Goal: Task Accomplishment & Management: Manage account settings

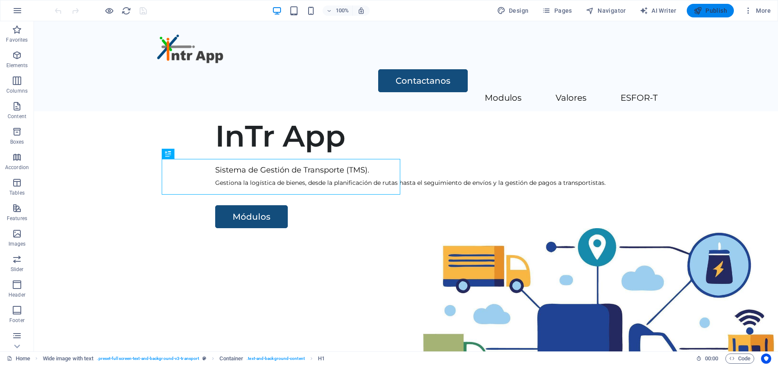
click at [713, 9] on span "Publish" at bounding box center [711, 10] width 34 height 8
click at [714, 12] on span "Publish" at bounding box center [711, 10] width 34 height 8
click at [172, 27] on span "Logo" at bounding box center [170, 26] width 11 height 5
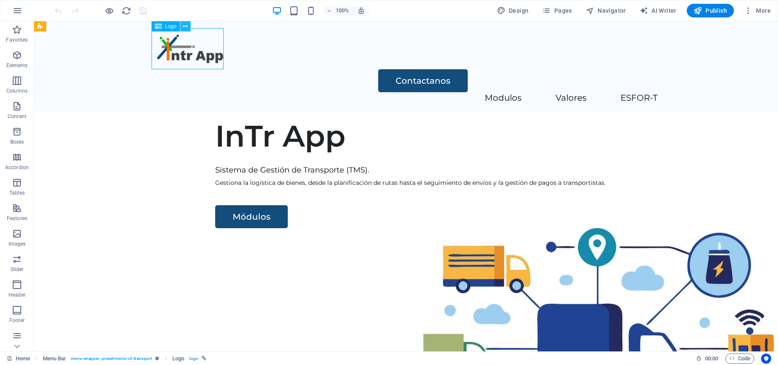
click at [188, 27] on button at bounding box center [185, 26] width 10 height 10
click at [747, 10] on icon "button" at bounding box center [748, 10] width 8 height 8
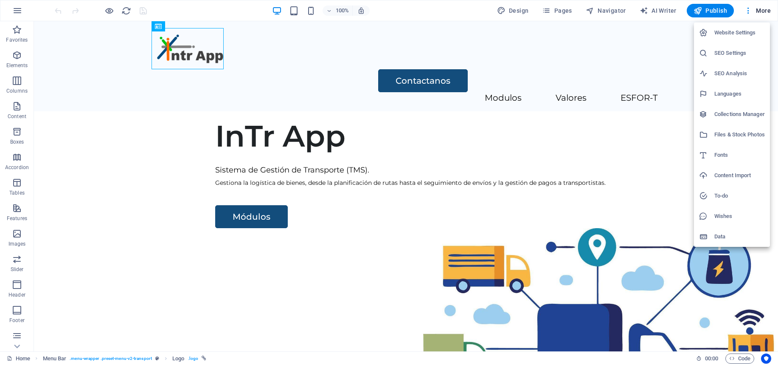
click at [521, 151] on div at bounding box center [389, 182] width 778 height 365
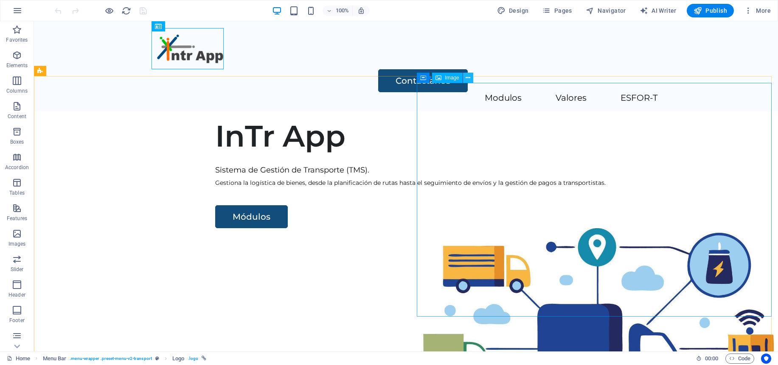
click at [471, 76] on button at bounding box center [468, 78] width 10 height 10
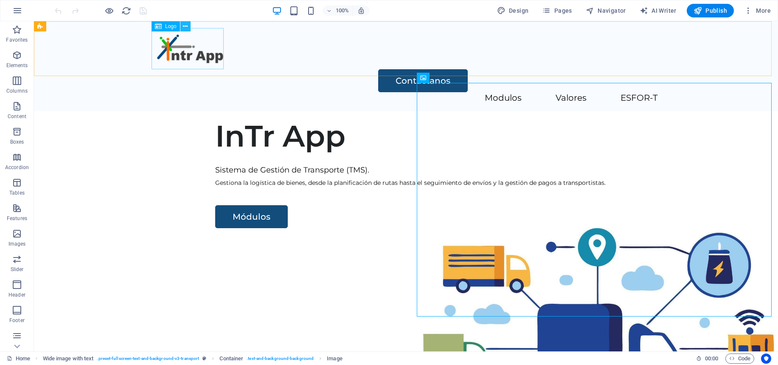
click at [185, 26] on icon at bounding box center [185, 26] width 5 height 9
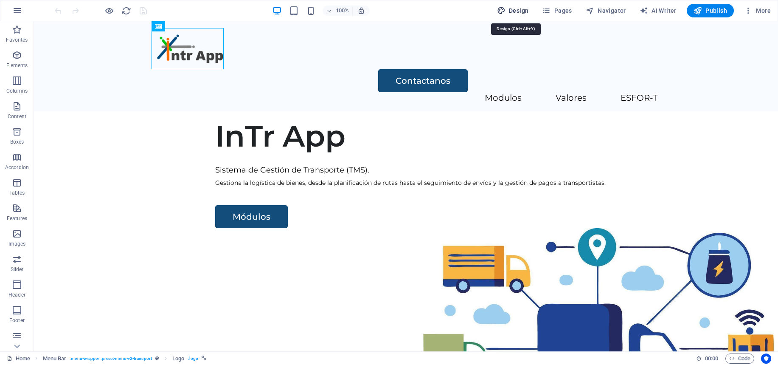
click at [529, 9] on span "Design" at bounding box center [513, 10] width 32 height 8
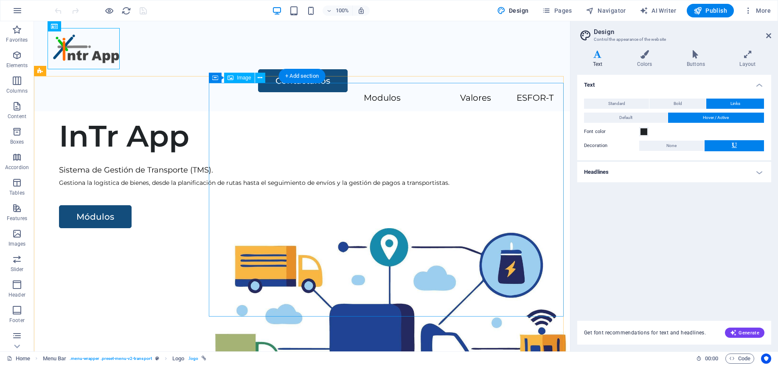
click at [285, 228] on figure at bounding box center [392, 344] width 355 height 233
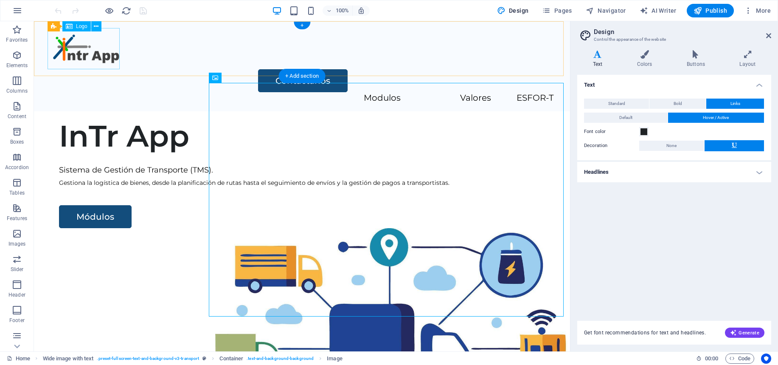
click at [65, 42] on div at bounding box center [302, 48] width 503 height 41
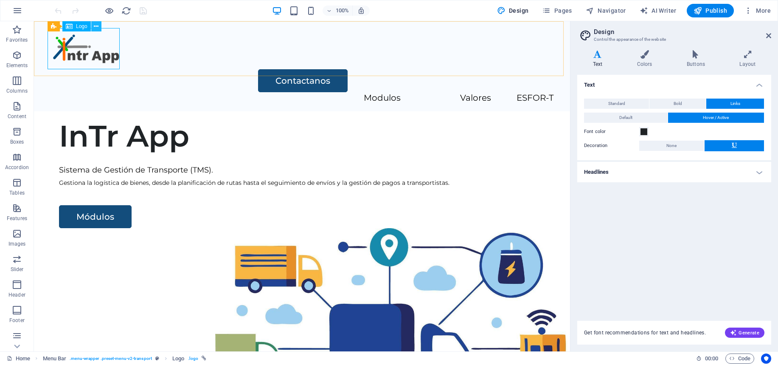
click at [98, 27] on icon at bounding box center [96, 26] width 5 height 9
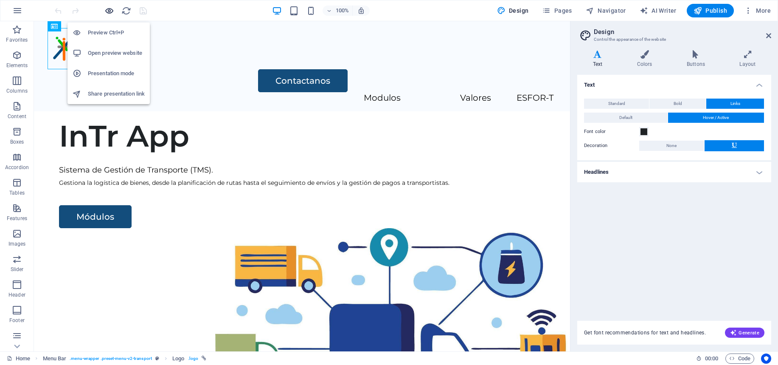
click at [110, 11] on icon "button" at bounding box center [109, 11] width 10 height 10
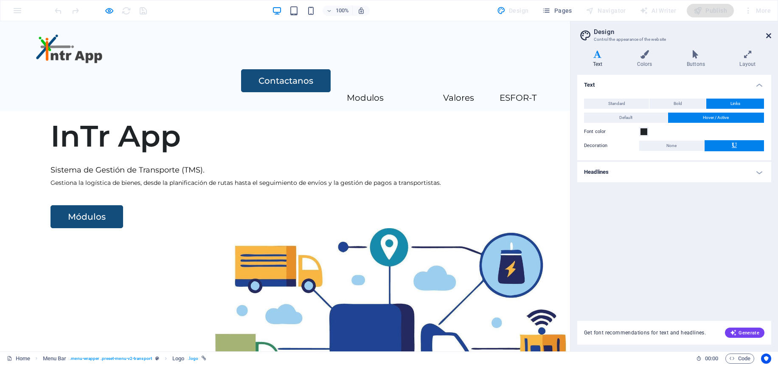
click at [766, 35] on icon at bounding box center [768, 35] width 5 height 7
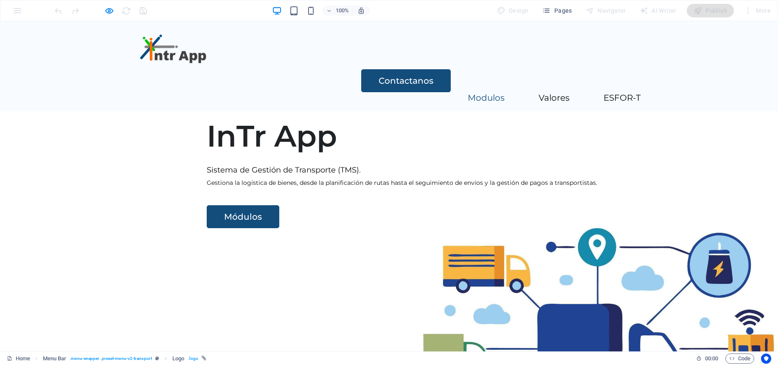
click at [468, 93] on link "Modulos" at bounding box center [486, 97] width 37 height 8
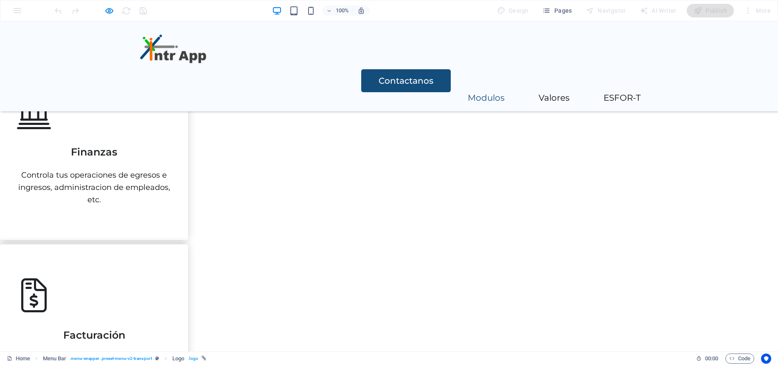
scroll to position [525, 0]
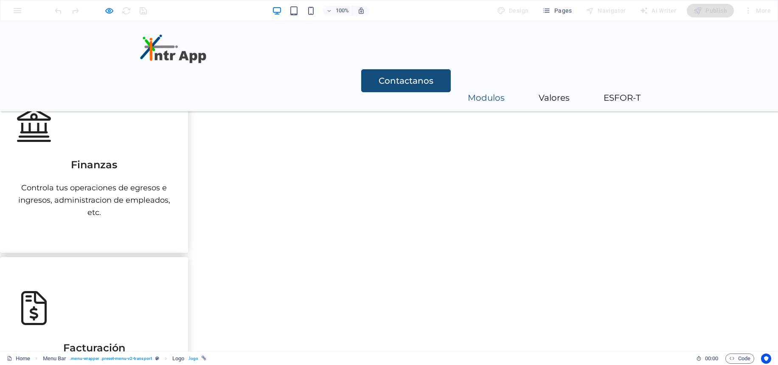
click at [151, 56] on img at bounding box center [174, 48] width 72 height 41
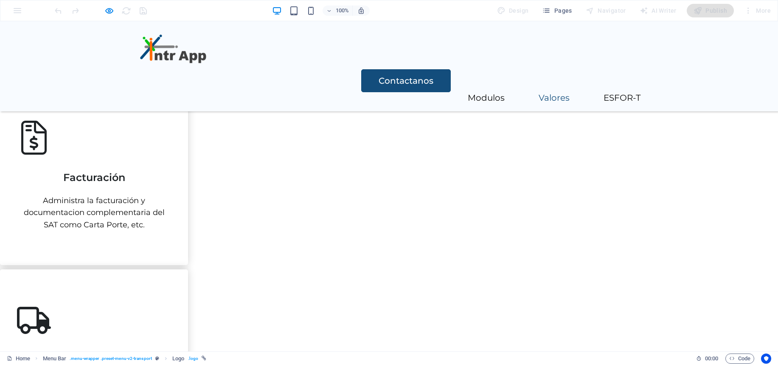
scroll to position [737, 0]
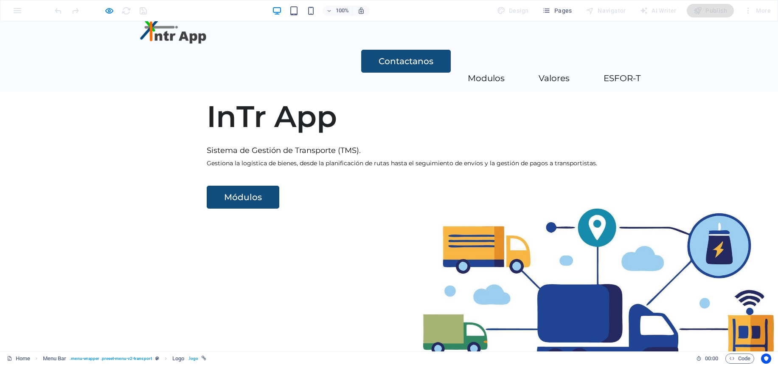
scroll to position [0, 0]
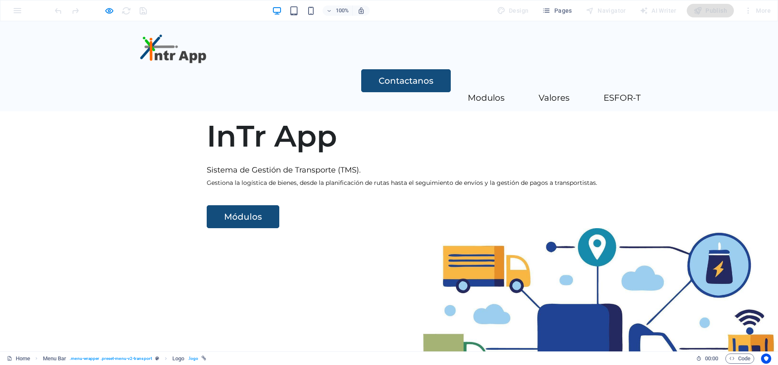
click at [570, 228] on img at bounding box center [600, 344] width 355 height 233
click at [207, 228] on link "Módulos" at bounding box center [243, 216] width 73 height 23
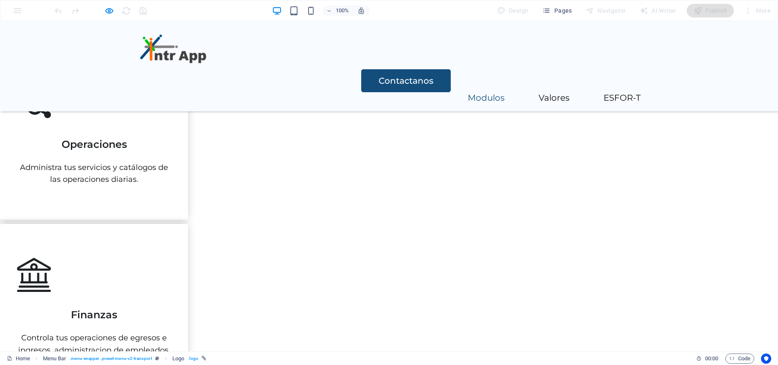
scroll to position [270, 0]
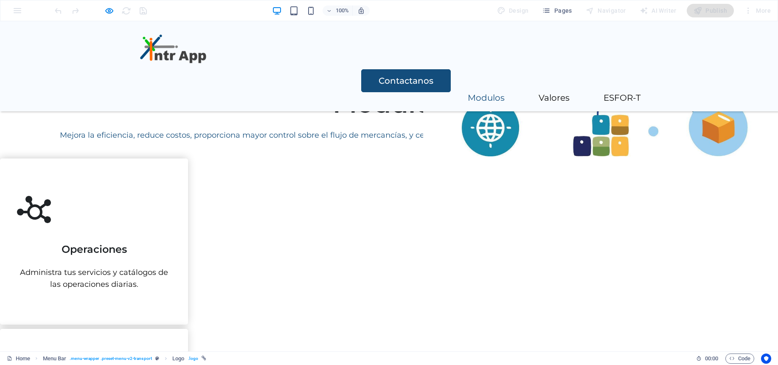
click at [166, 51] on img at bounding box center [174, 48] width 72 height 41
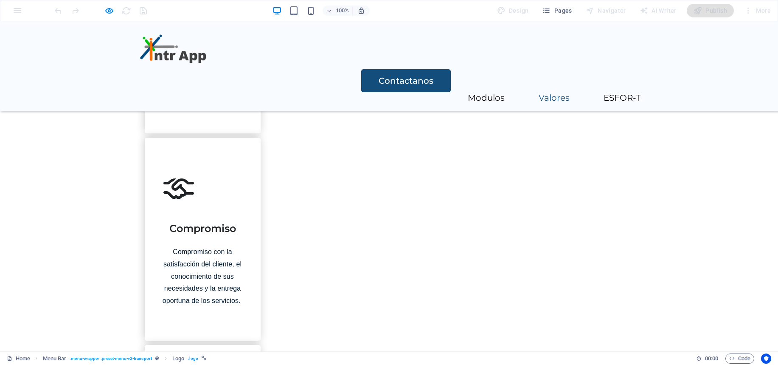
scroll to position [1387, 0]
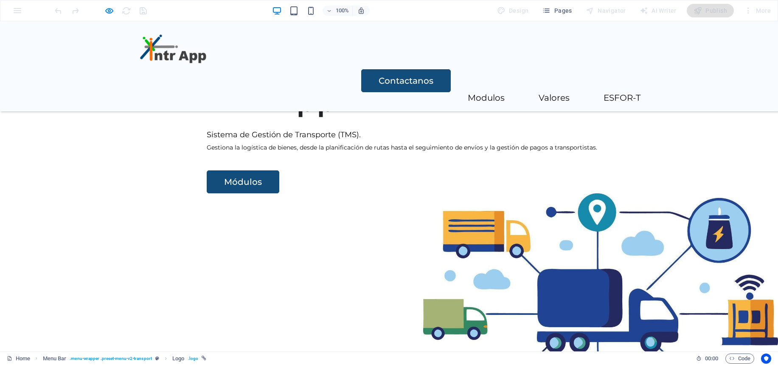
scroll to position [55, 0]
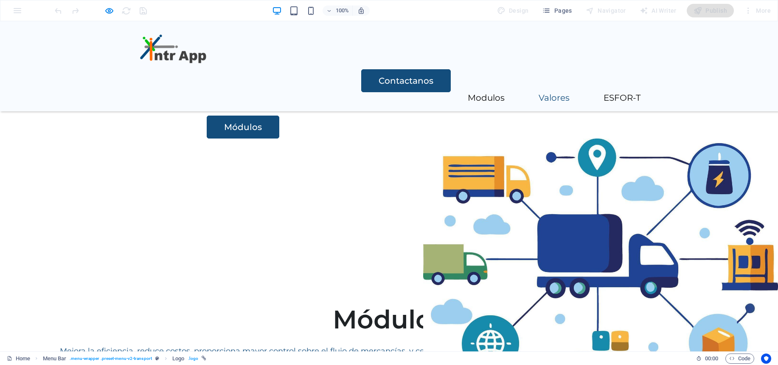
click at [539, 93] on link "Valores" at bounding box center [554, 97] width 31 height 8
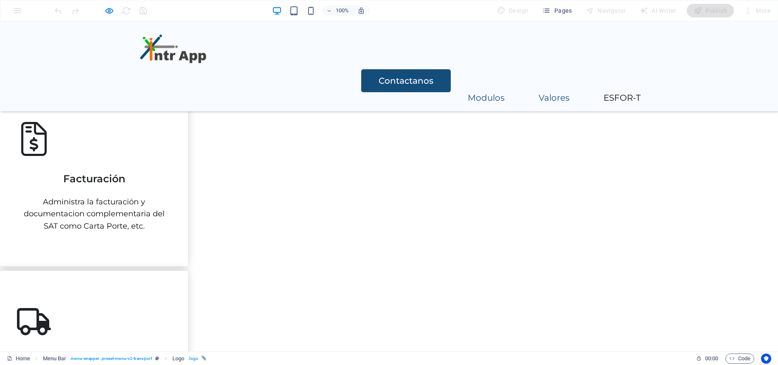
click at [468, 93] on link "Modulos" at bounding box center [486, 97] width 37 height 8
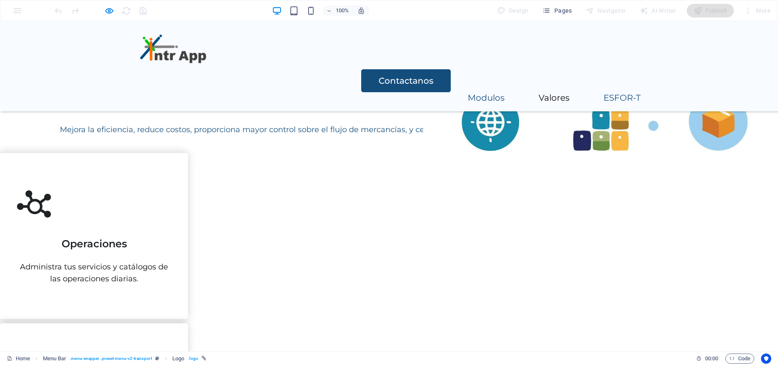
scroll to position [270, 0]
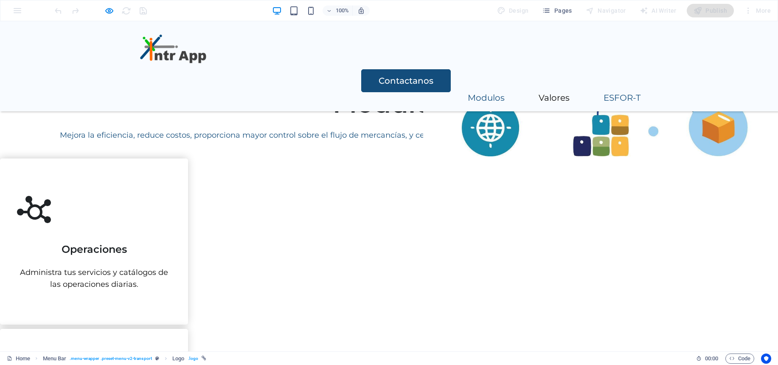
click at [604, 93] on link "ESFOR-T" at bounding box center [622, 97] width 37 height 8
click at [107, 12] on icon "button" at bounding box center [109, 11] width 10 height 10
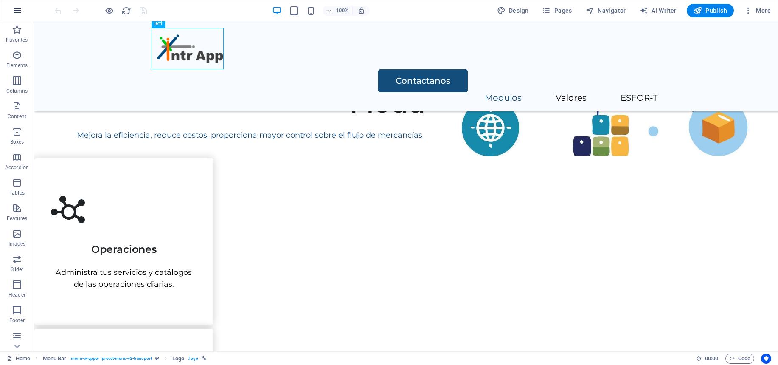
click at [11, 9] on button "button" at bounding box center [17, 10] width 20 height 20
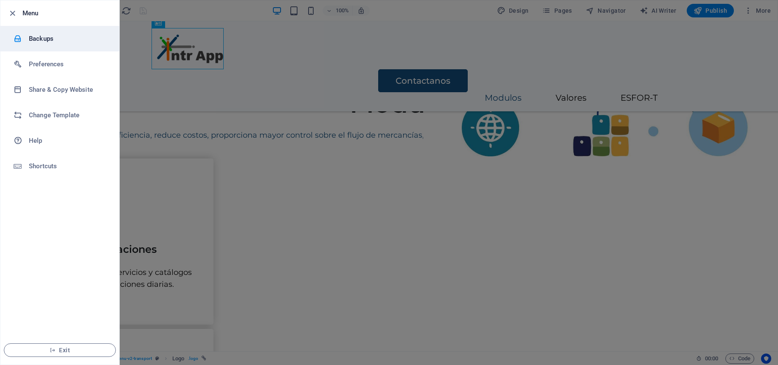
click at [49, 38] on h6 "Backups" at bounding box center [68, 39] width 79 height 10
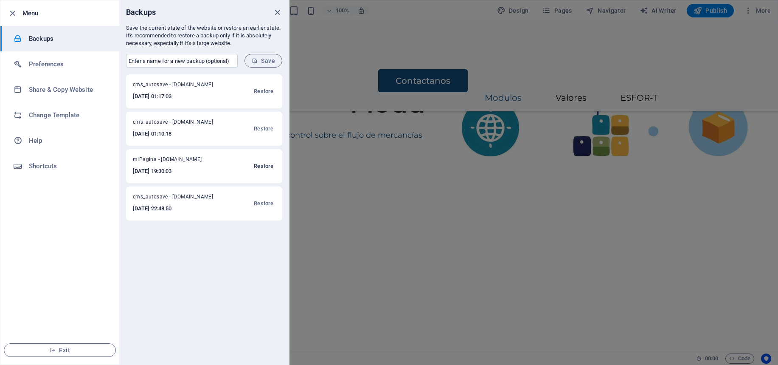
click at [264, 165] on span "Restore" at bounding box center [264, 166] width 20 height 10
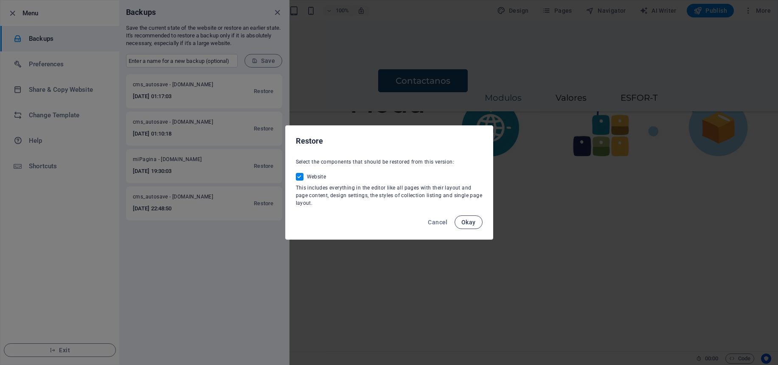
click at [471, 221] on span "Okay" at bounding box center [468, 222] width 14 height 7
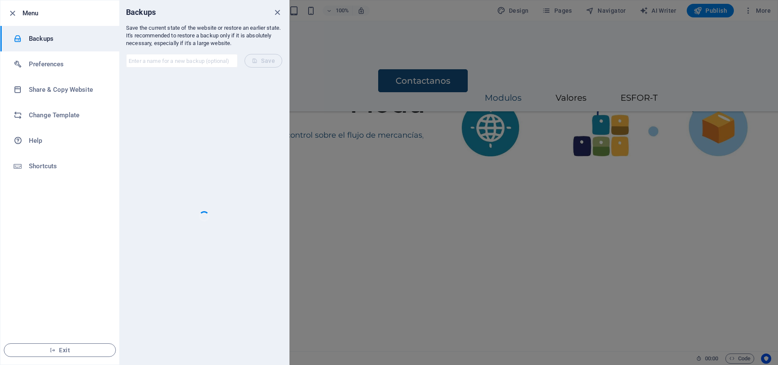
checkbox input "false"
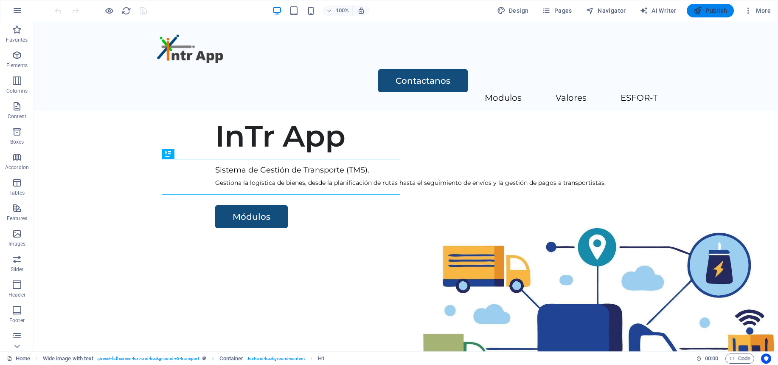
click at [709, 8] on span "Publish" at bounding box center [711, 10] width 34 height 8
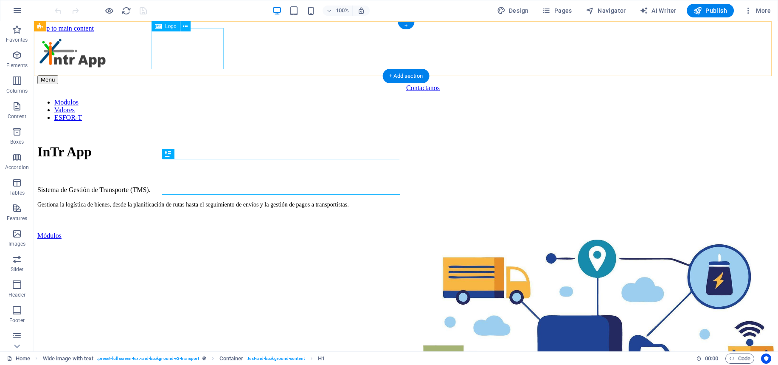
click at [191, 55] on div at bounding box center [405, 53] width 737 height 43
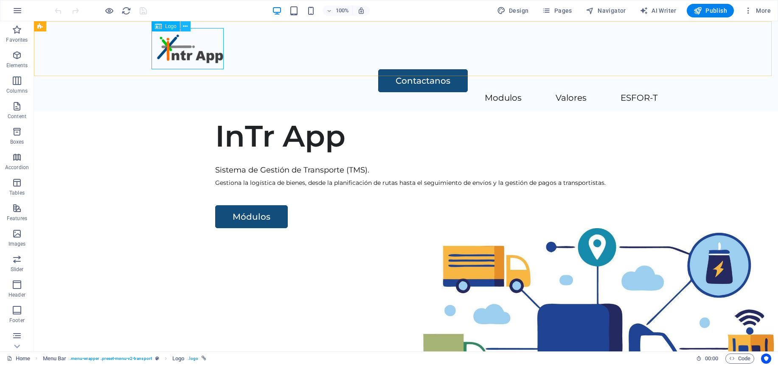
click at [184, 29] on icon at bounding box center [185, 26] width 5 height 9
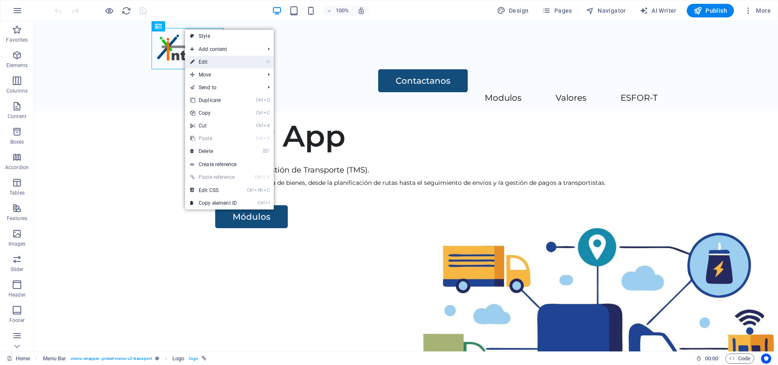
click at [207, 61] on link "⏎ Edit" at bounding box center [213, 62] width 57 height 13
select select "px"
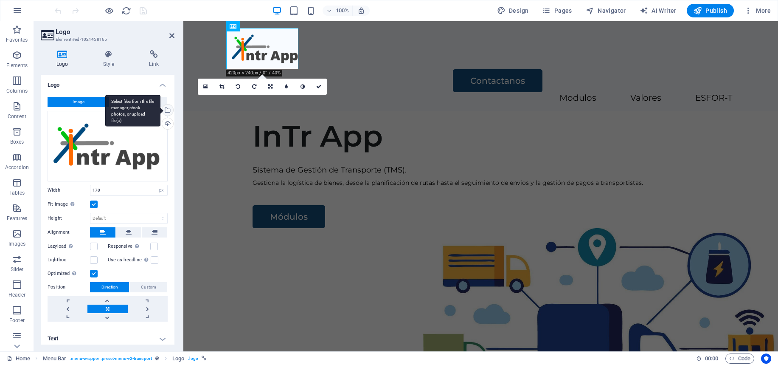
click at [160, 111] on div "Select files from the file manager, stock photos, or upload file(s)" at bounding box center [132, 111] width 55 height 32
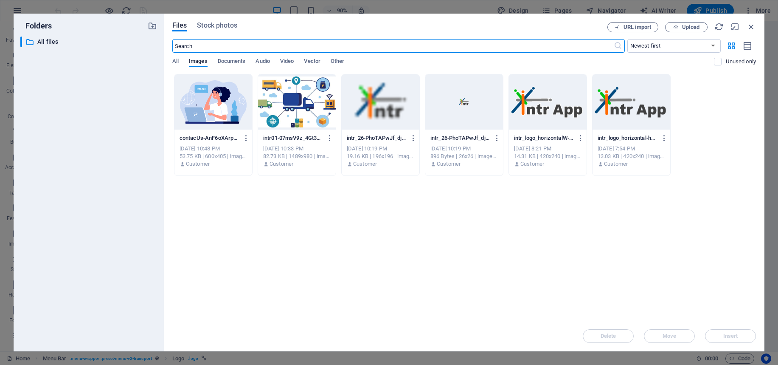
click at [628, 105] on div at bounding box center [632, 101] width 78 height 55
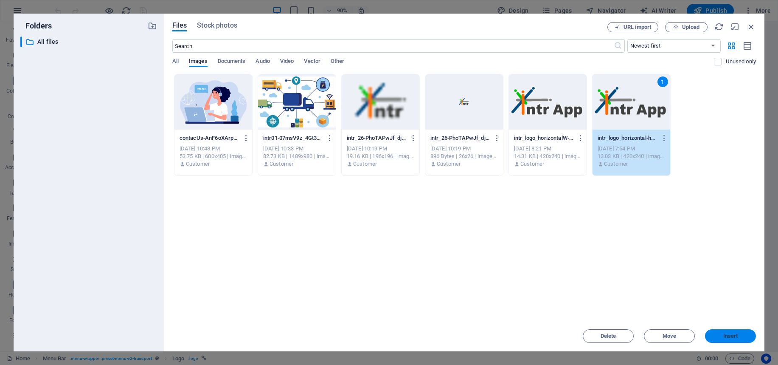
click at [725, 332] on button "Insert" at bounding box center [730, 336] width 51 height 14
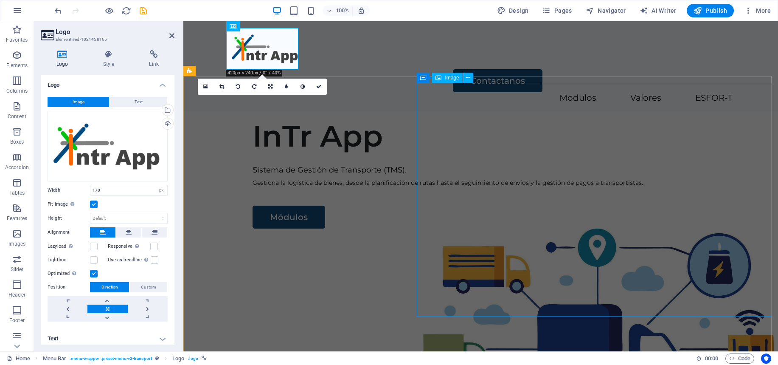
click at [525, 228] on figure at bounding box center [600, 344] width 355 height 233
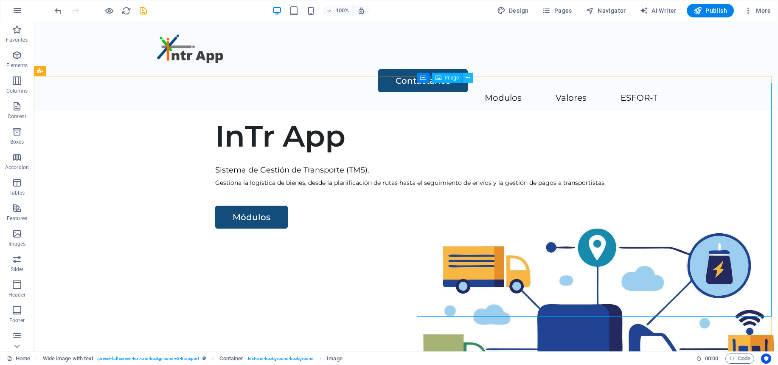
click at [467, 80] on icon at bounding box center [468, 77] width 5 height 9
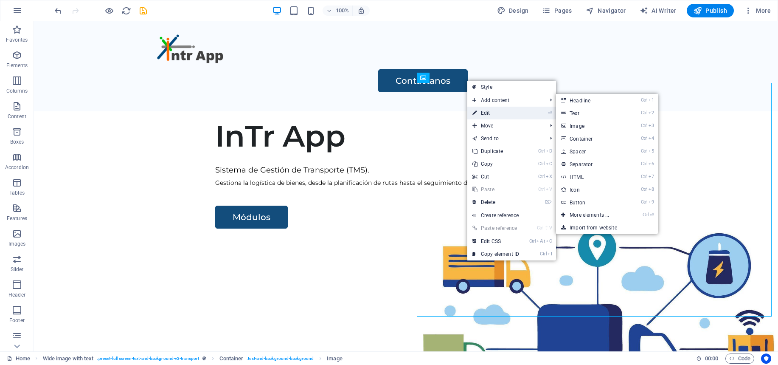
click at [486, 113] on link "⏎ Edit" at bounding box center [495, 113] width 57 height 13
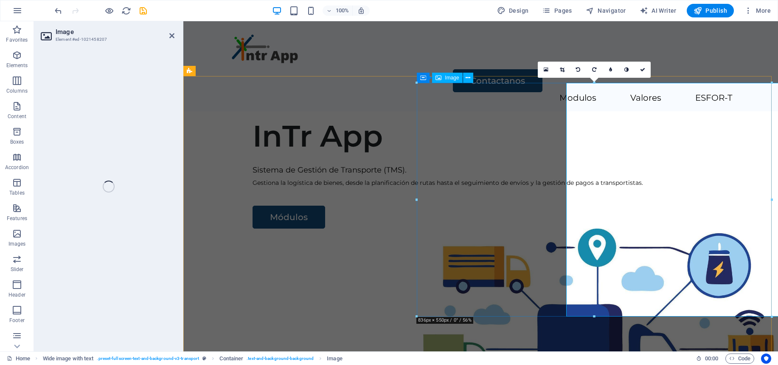
select select "px"
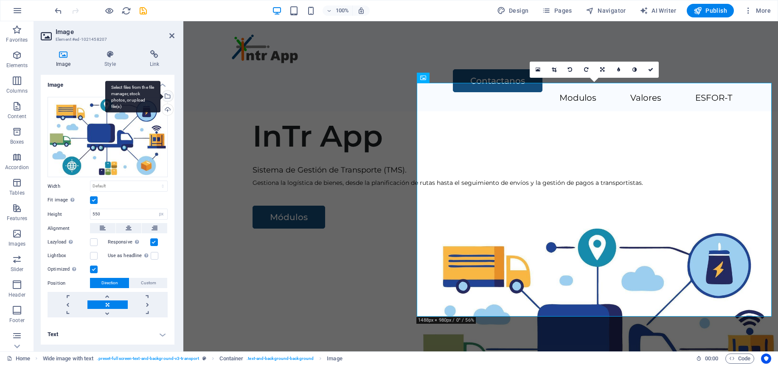
click at [169, 94] on div "Select files from the file manager, stock photos, or upload file(s)" at bounding box center [166, 96] width 13 height 13
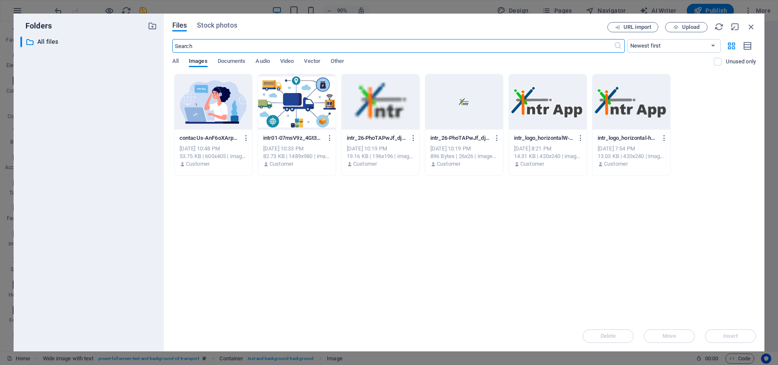
click at [300, 104] on div at bounding box center [297, 101] width 78 height 55
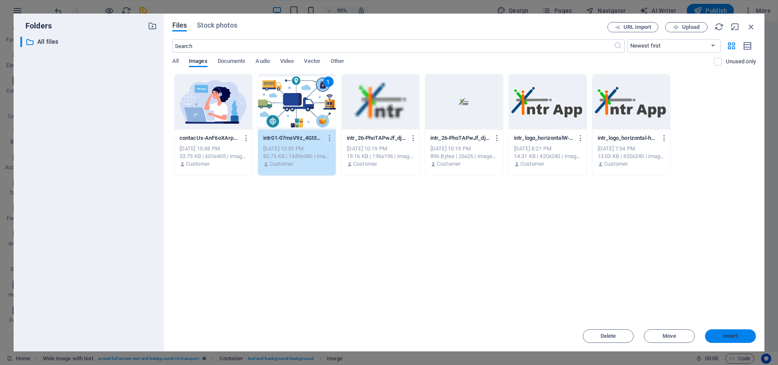
click at [717, 335] on span "Insert" at bounding box center [730, 335] width 44 height 5
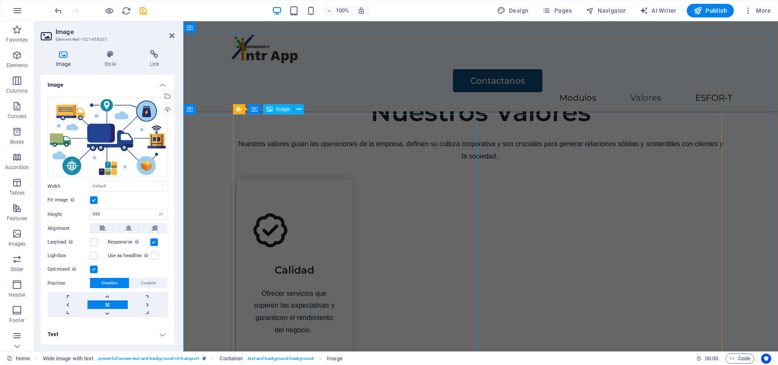
scroll to position [1231, 0]
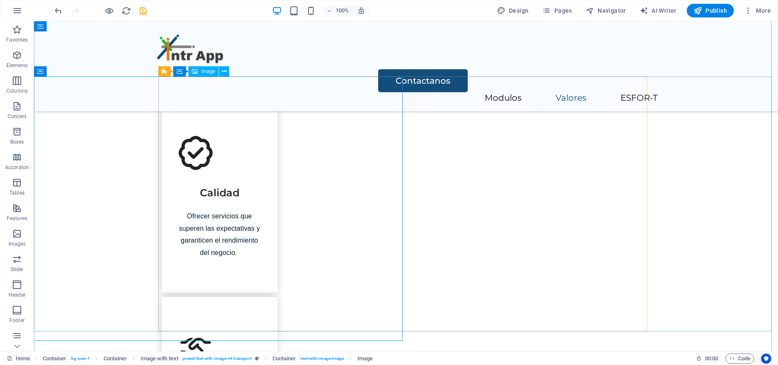
scroll to position [1146, 0]
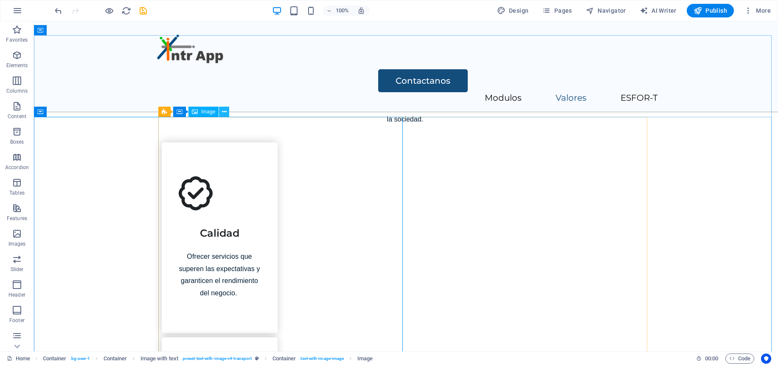
click at [224, 111] on icon at bounding box center [224, 111] width 5 height 9
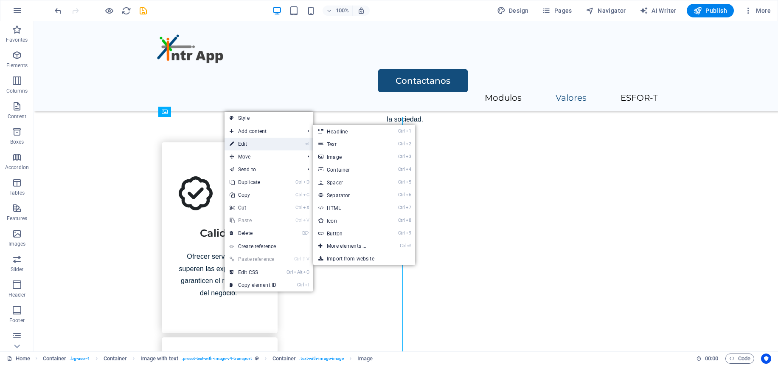
click at [249, 146] on link "⏎ Edit" at bounding box center [253, 144] width 57 height 13
select select "vw"
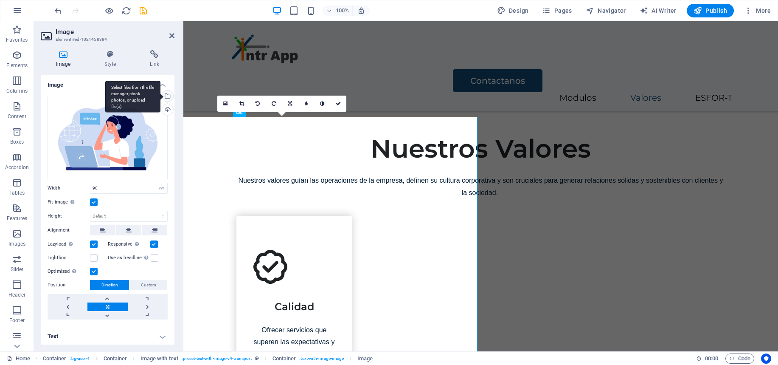
click at [167, 96] on div "Select files from the file manager, stock photos, or upload file(s)" at bounding box center [166, 96] width 13 height 13
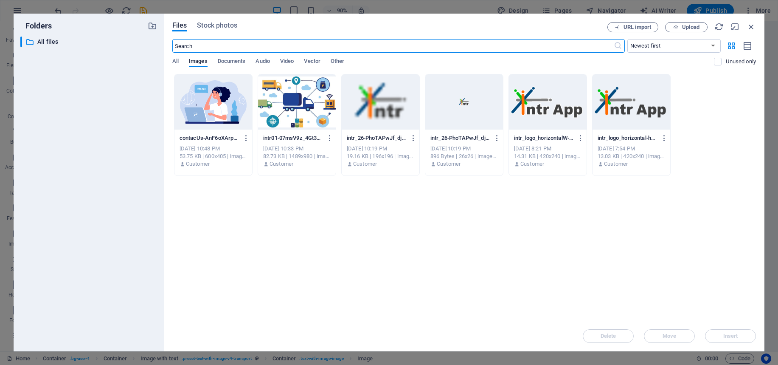
scroll to position [1183, 0]
click at [219, 103] on div at bounding box center [213, 101] width 78 height 55
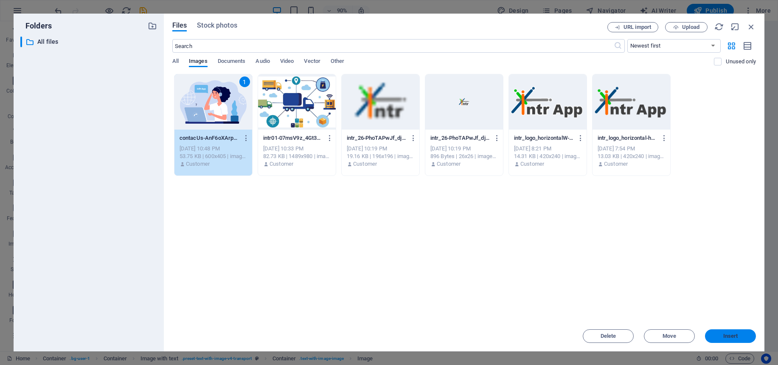
drag, startPoint x: 734, startPoint y: 335, endPoint x: 551, endPoint y: 312, distance: 184.3
click at [734, 335] on span "Insert" at bounding box center [730, 335] width 15 height 5
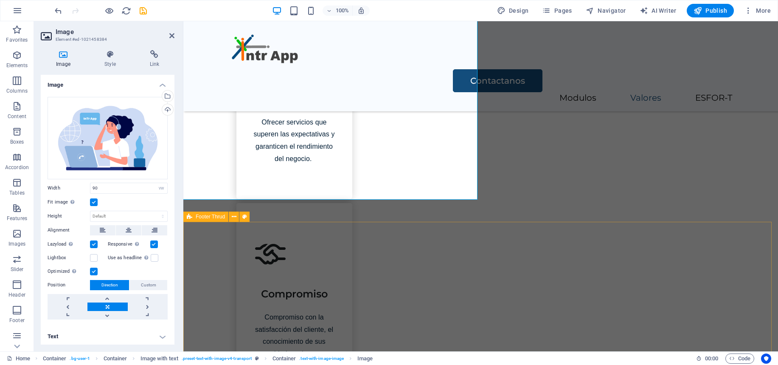
scroll to position [1387, 0]
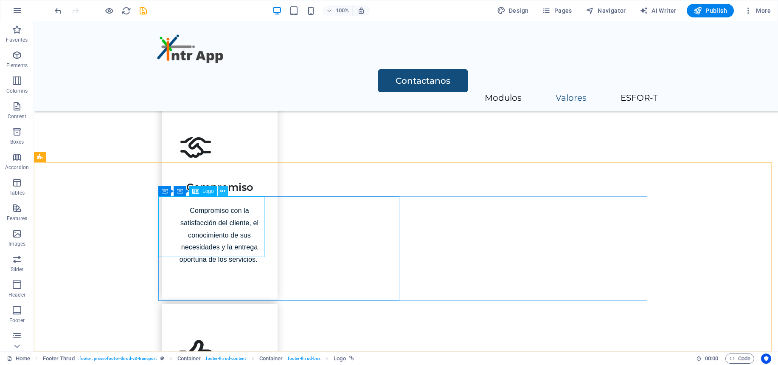
click at [223, 191] on icon at bounding box center [222, 191] width 5 height 9
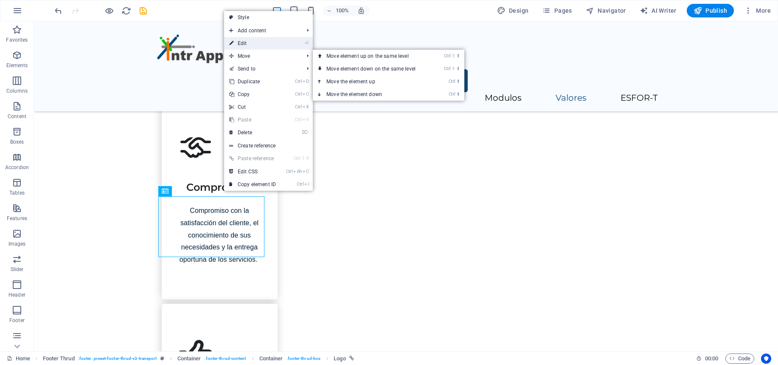
click at [265, 44] on link "⏎ Edit" at bounding box center [252, 43] width 57 height 13
select select "px"
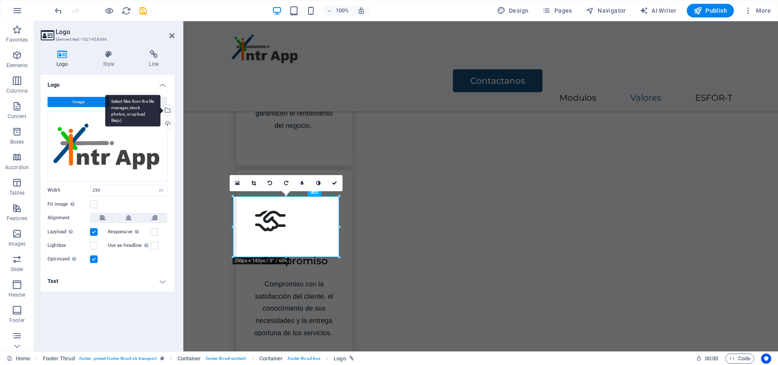
click at [168, 109] on div "Select files from the file manager, stock photos, or upload file(s)" at bounding box center [166, 110] width 13 height 13
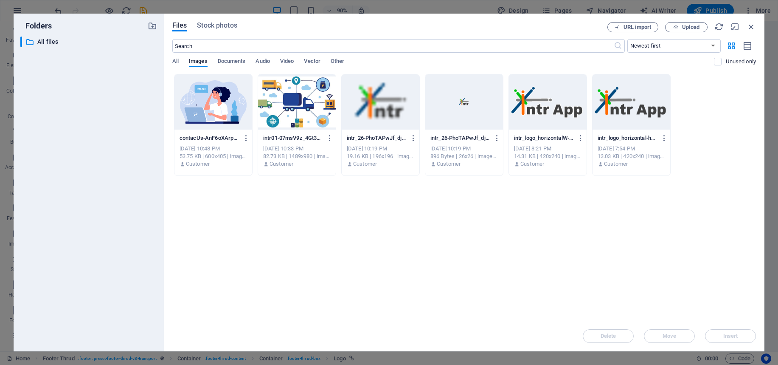
click at [554, 102] on div at bounding box center [548, 101] width 78 height 55
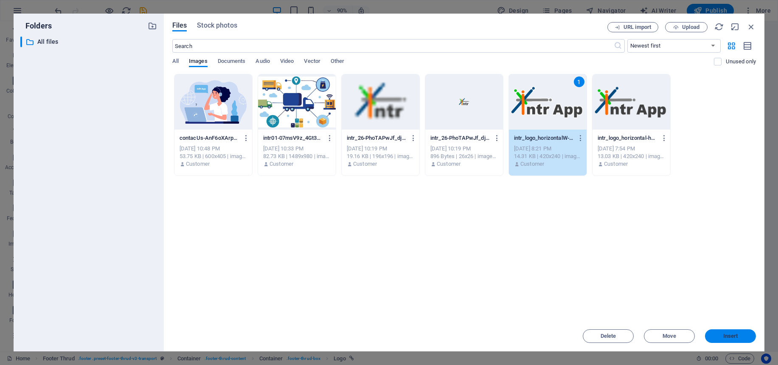
click at [724, 337] on span "Insert" at bounding box center [730, 335] width 15 height 5
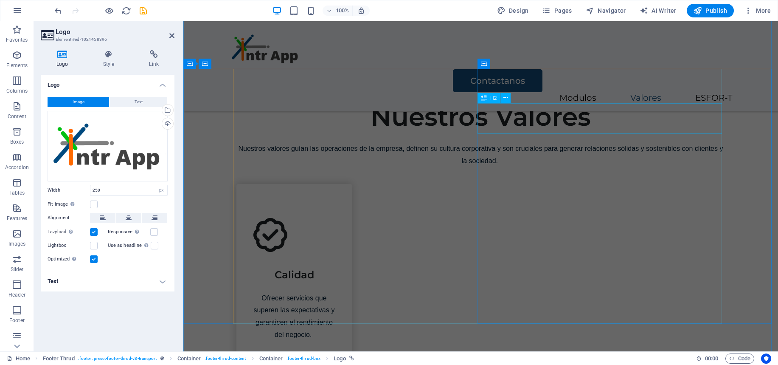
scroll to position [1175, 0]
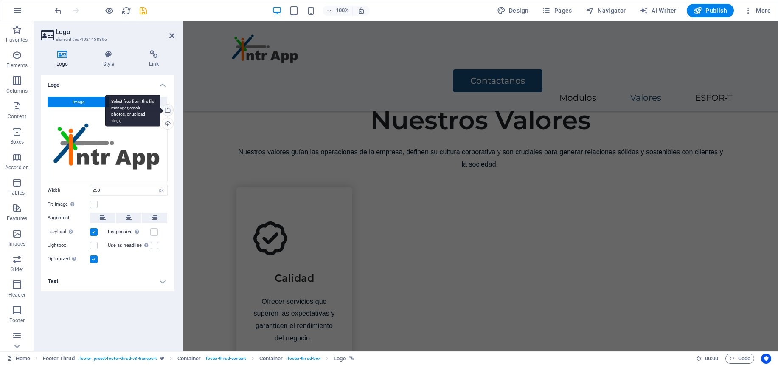
click at [169, 110] on div "Select files from the file manager, stock photos, or upload file(s)" at bounding box center [166, 110] width 13 height 13
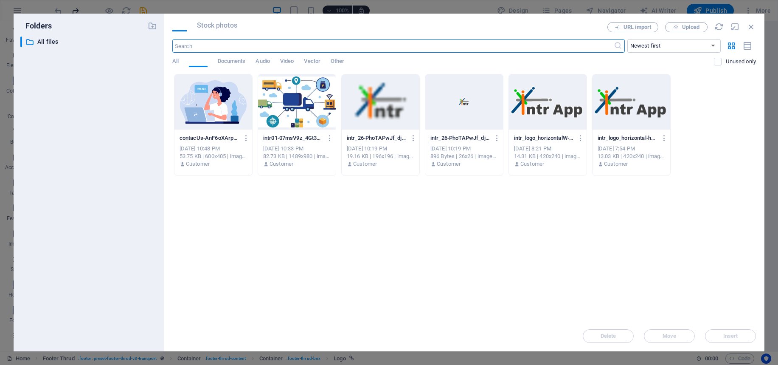
scroll to position [1425, 0]
click at [581, 138] on icon "button" at bounding box center [581, 138] width 8 height 8
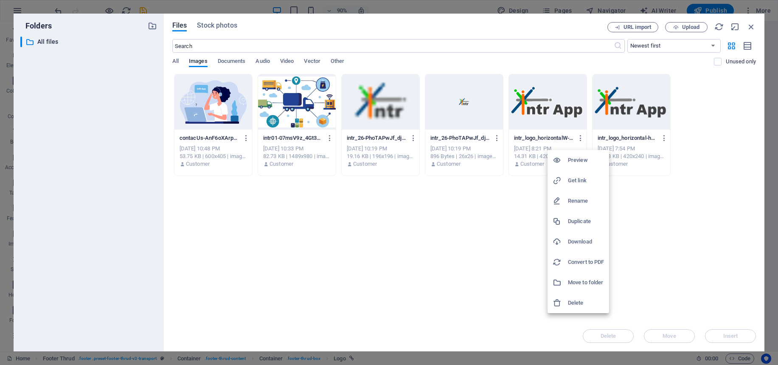
click at [577, 239] on h6 "Download" at bounding box center [586, 241] width 36 height 10
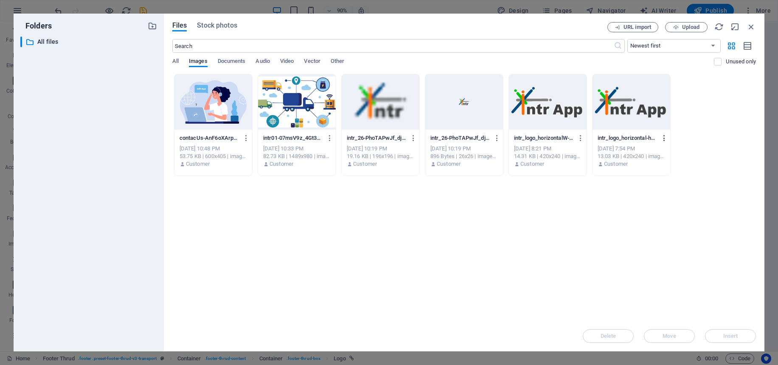
click at [663, 137] on icon "button" at bounding box center [665, 138] width 8 height 8
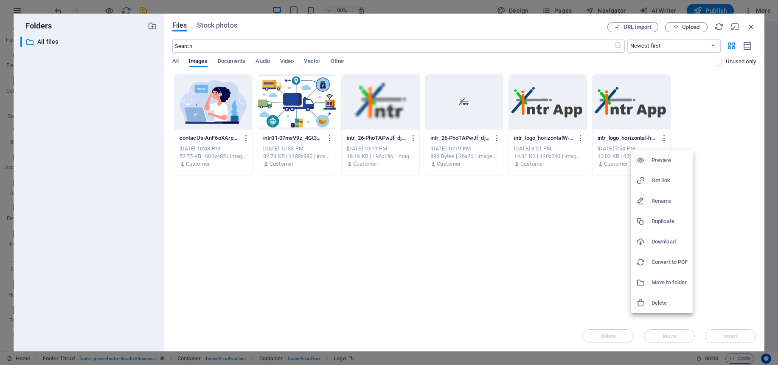
click at [660, 239] on h6 "Download" at bounding box center [670, 241] width 36 height 10
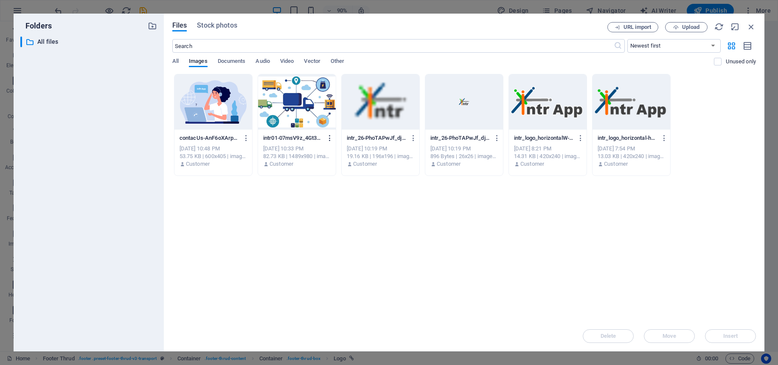
click at [329, 135] on icon "button" at bounding box center [330, 138] width 8 height 8
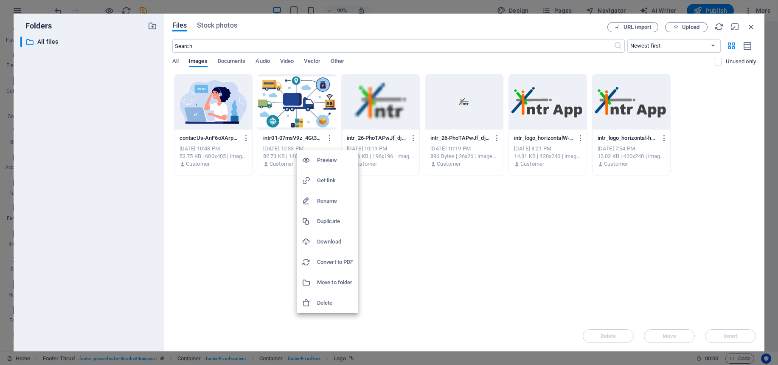
click at [328, 239] on h6 "Download" at bounding box center [335, 241] width 36 height 10
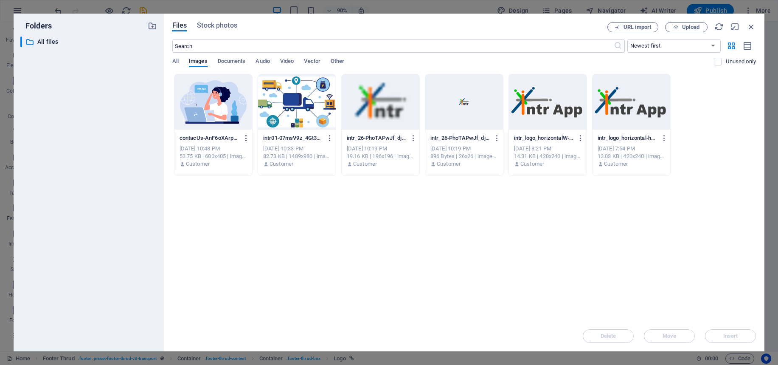
click at [245, 138] on icon "button" at bounding box center [246, 138] width 8 height 8
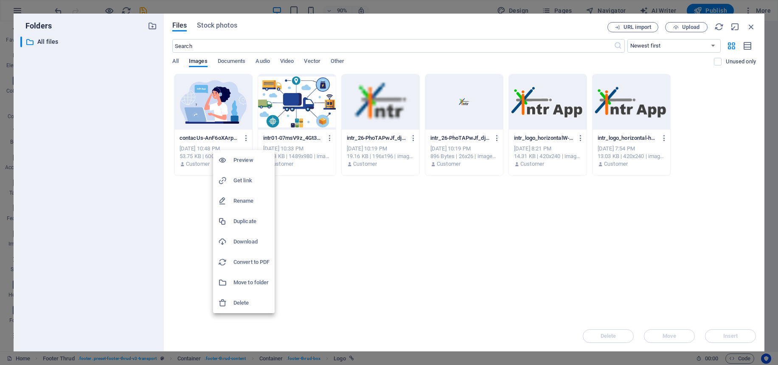
click at [237, 239] on h6 "Download" at bounding box center [251, 241] width 36 height 10
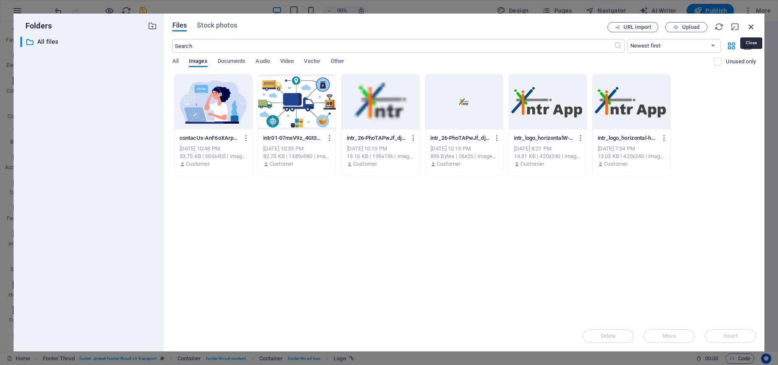
click at [750, 24] on icon "button" at bounding box center [751, 26] width 9 height 9
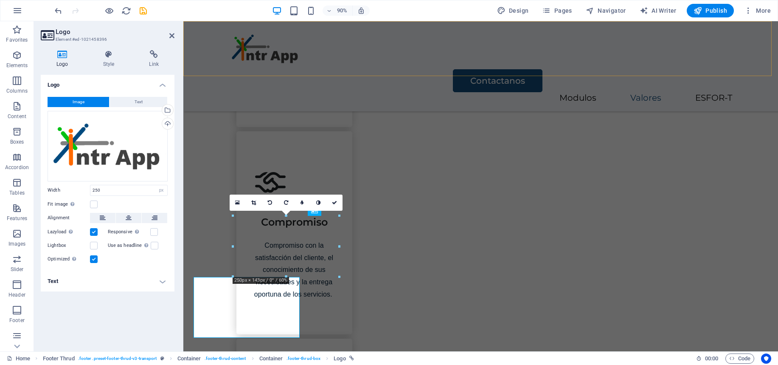
scroll to position [1367, 0]
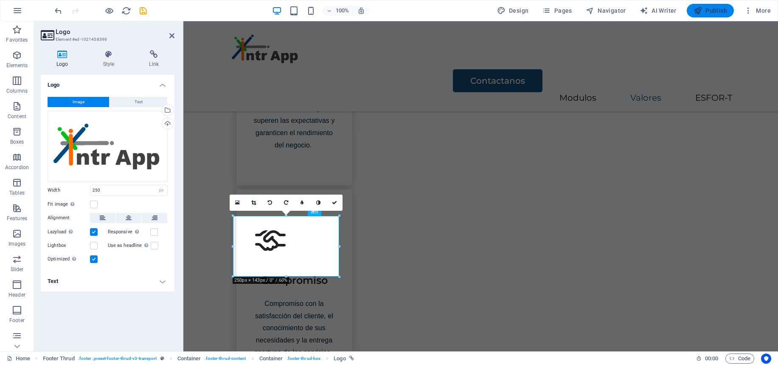
click at [720, 13] on span "Publish" at bounding box center [711, 10] width 34 height 8
checkbox input "false"
